Goal: Information Seeking & Learning: Learn about a topic

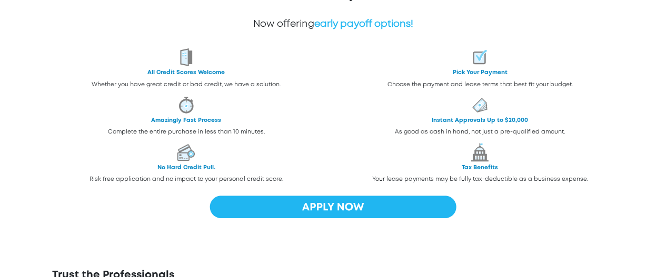
scroll to position [34, 0]
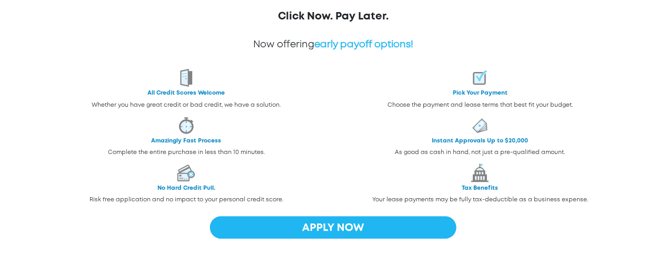
click at [338, 44] on span "early payoff options!" at bounding box center [363, 45] width 99 height 8
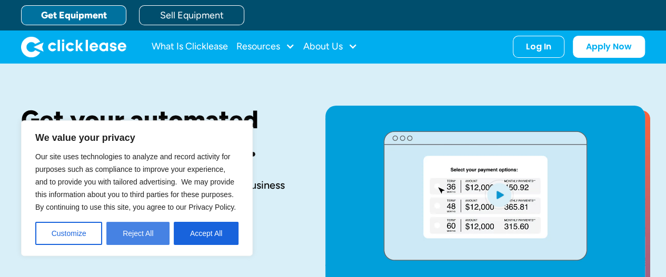
click at [137, 233] on button "Reject All" at bounding box center [137, 233] width 63 height 23
